Goal: Information Seeking & Learning: Learn about a topic

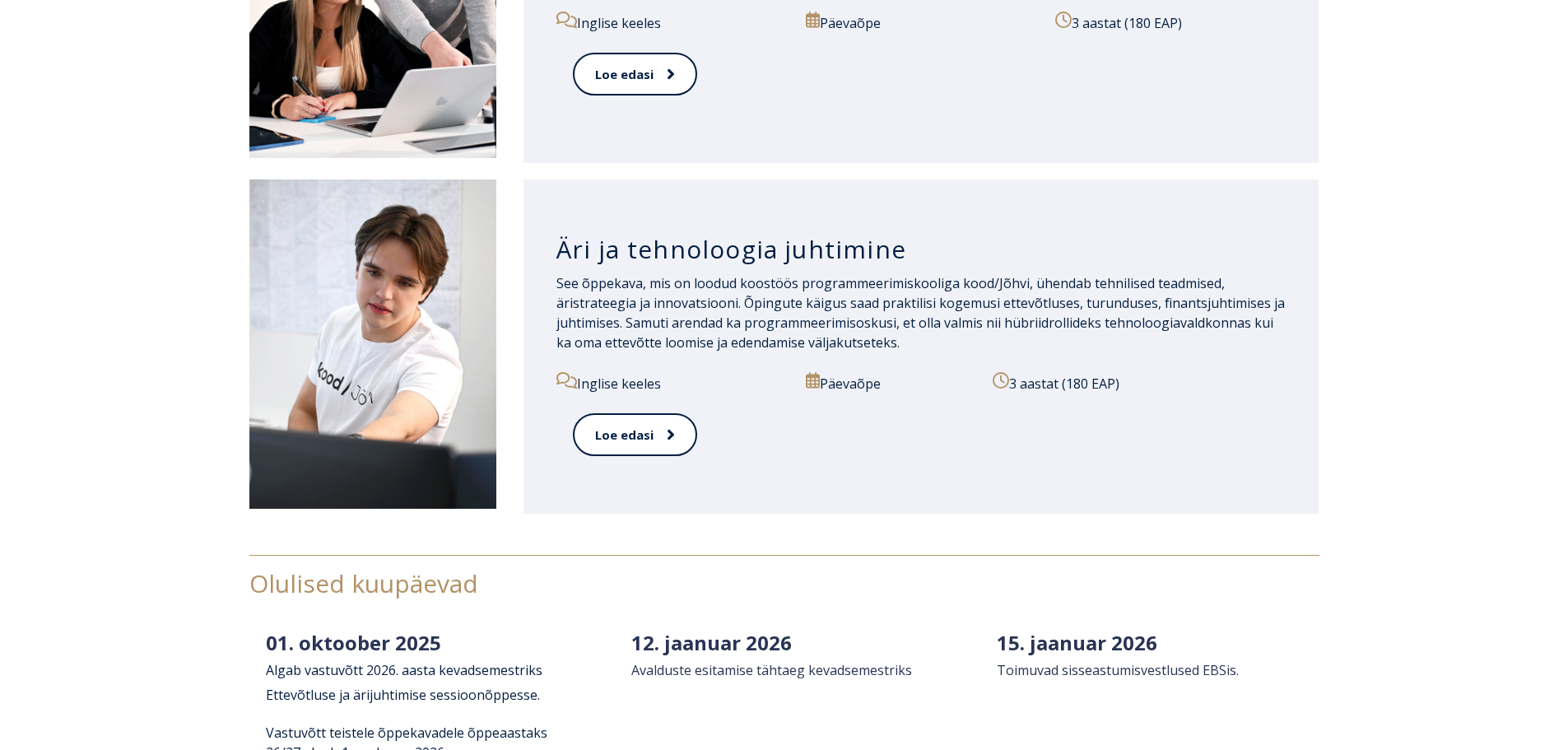
scroll to position [1811, 0]
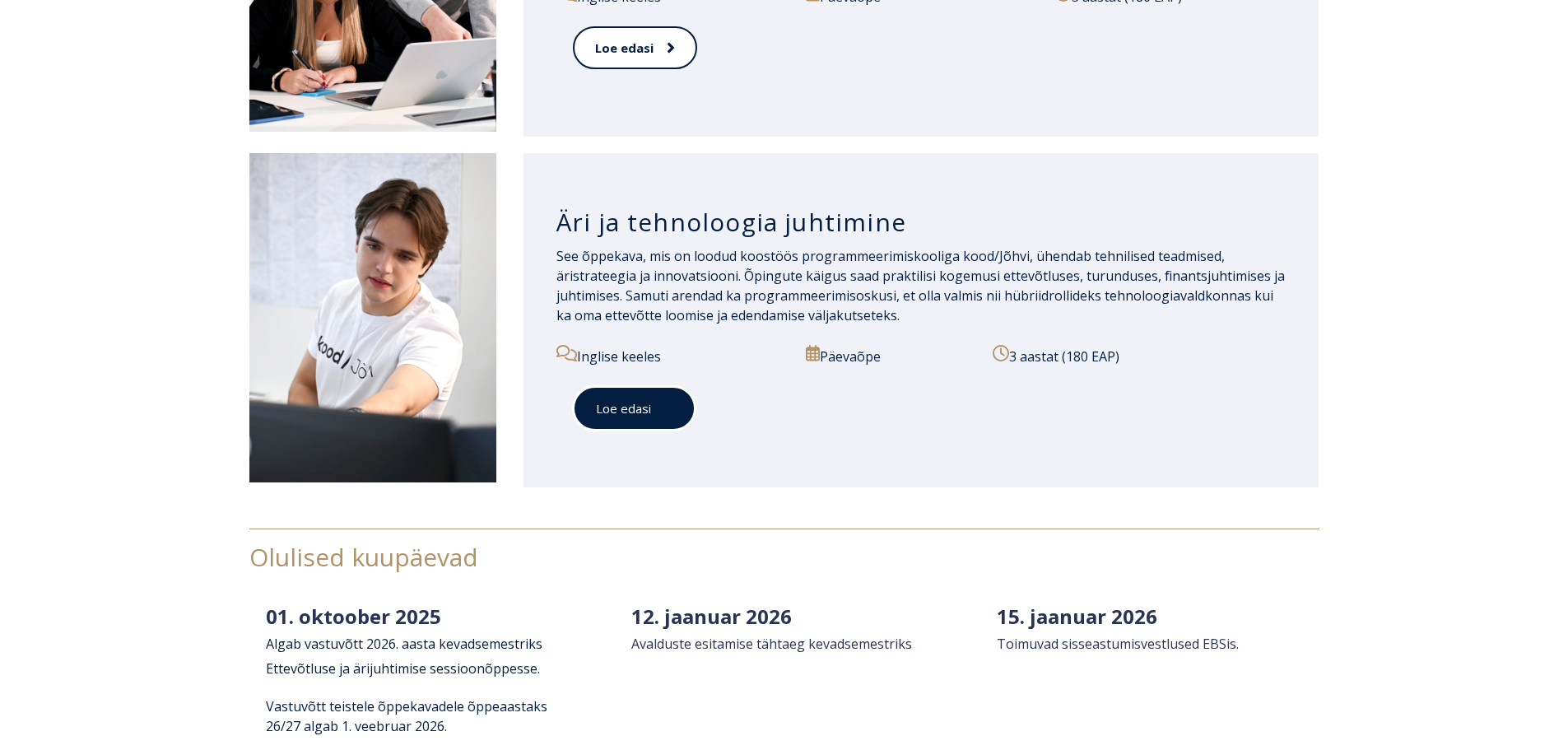
click at [641, 410] on link "Loe edasi" at bounding box center [634, 408] width 123 height 45
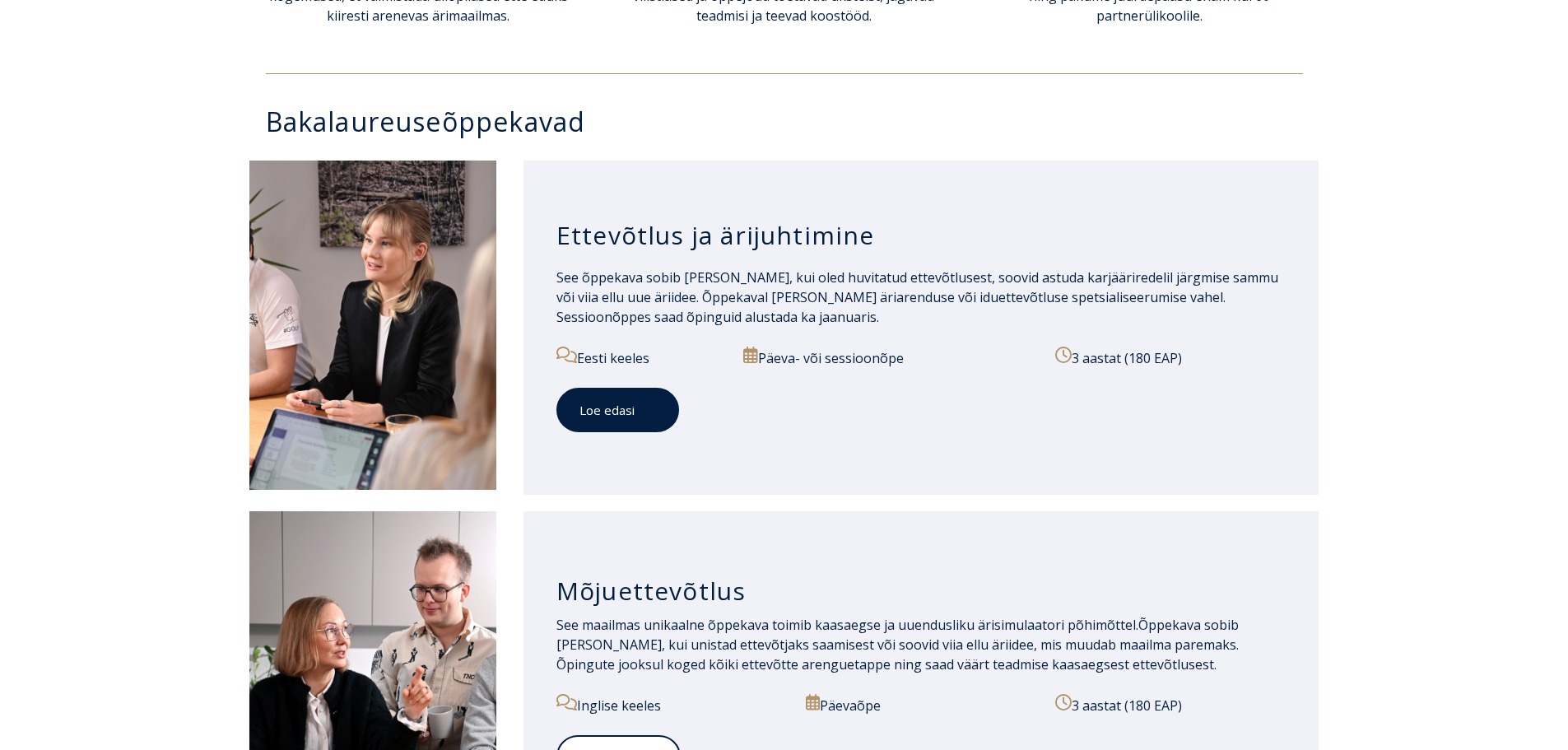
scroll to position [741, 0]
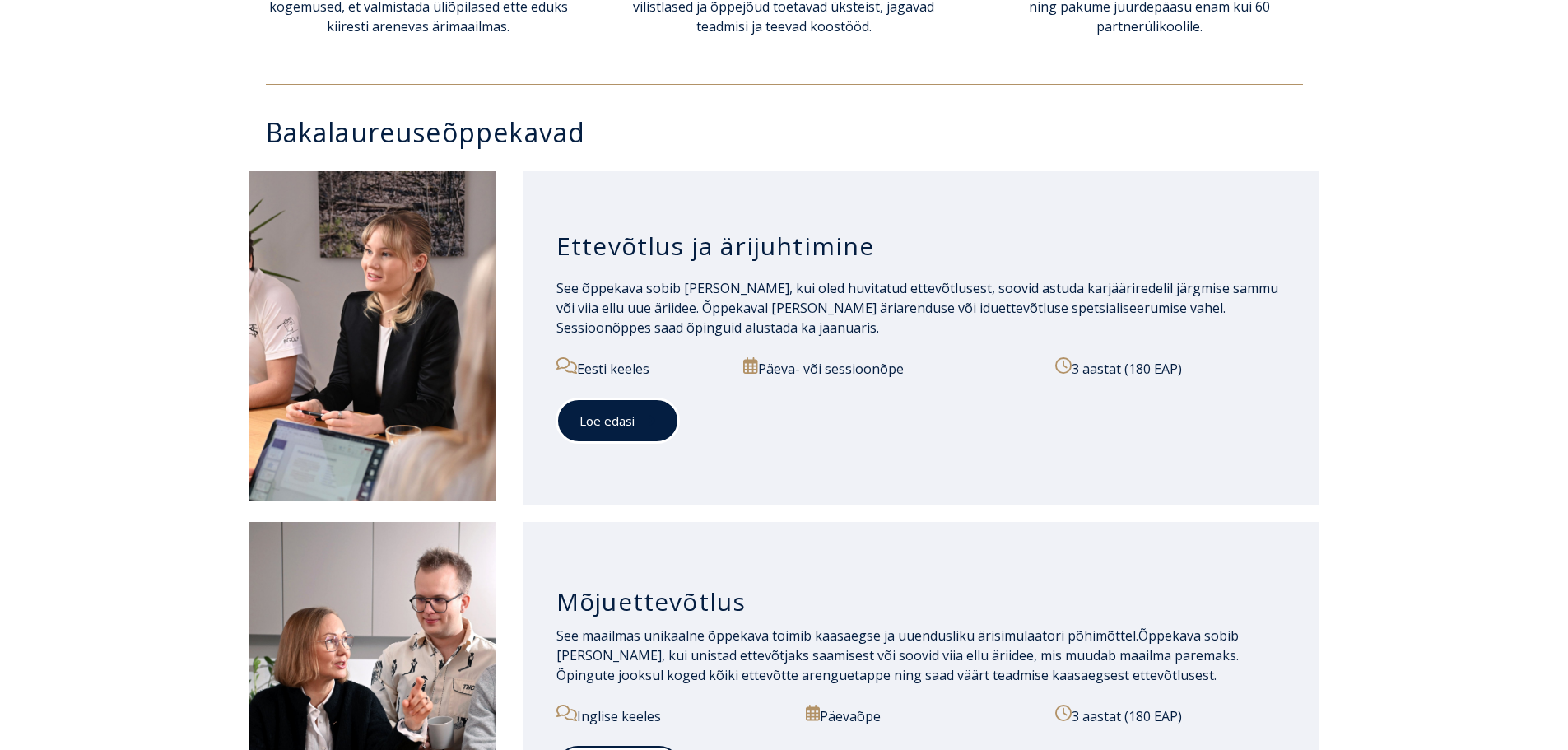
click at [621, 431] on link "Loe edasi" at bounding box center [618, 421] width 123 height 45
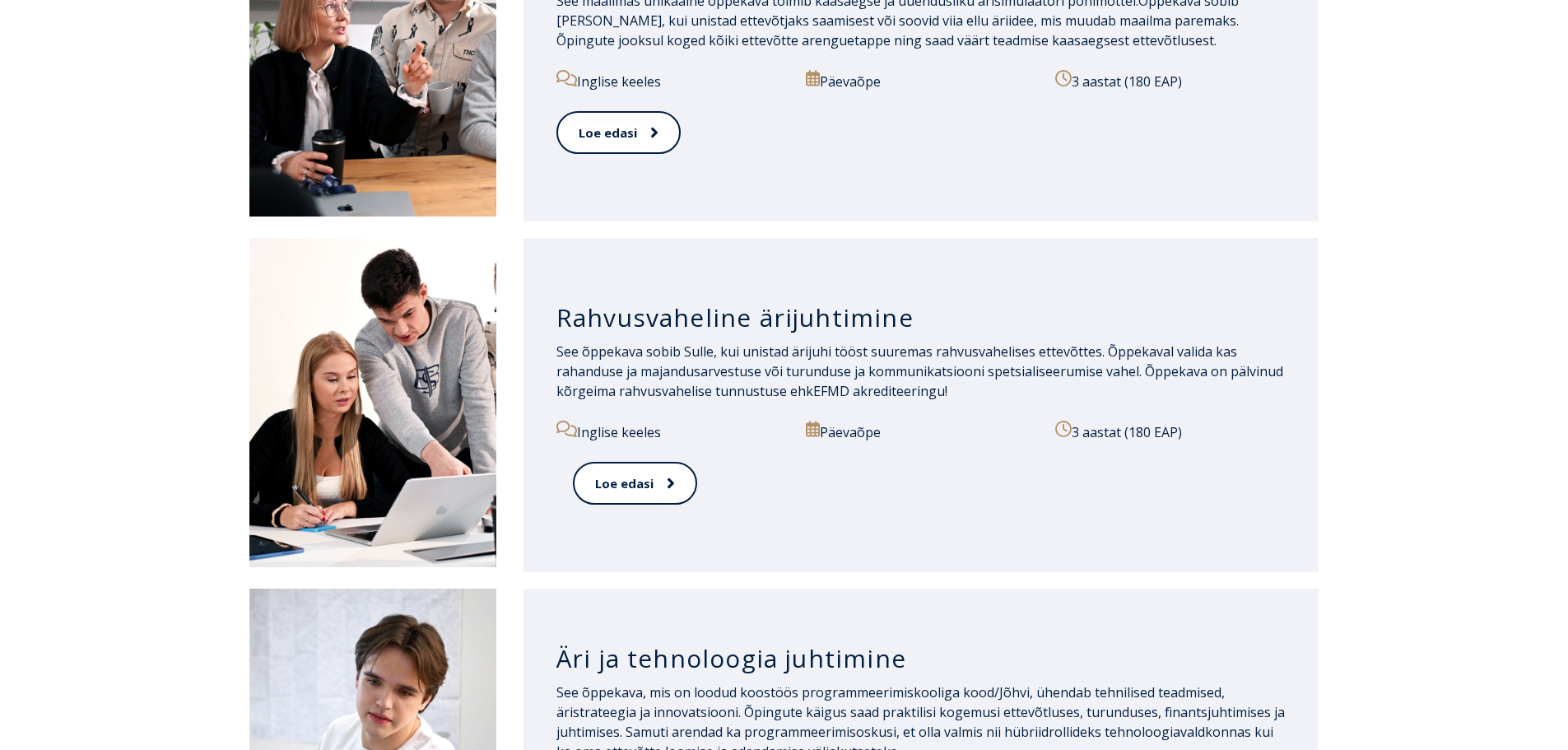
scroll to position [1482, 0]
